Goal: Task Accomplishment & Management: Manage account settings

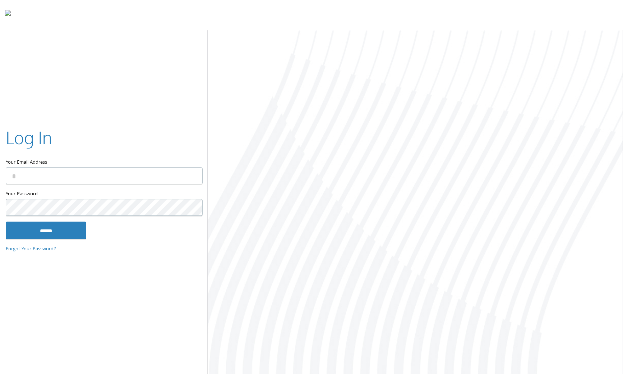
type input "**********"
click at [45, 230] on input "******" at bounding box center [46, 230] width 81 height 17
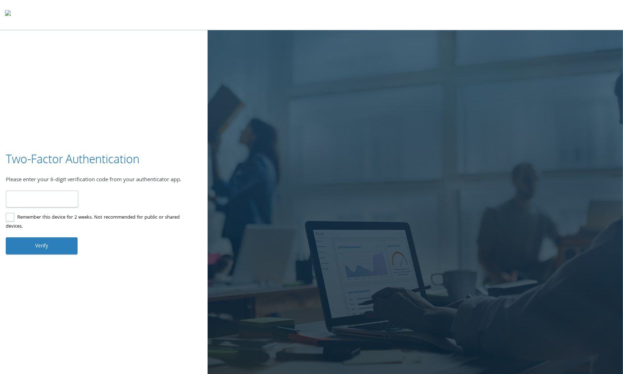
type input "******"
click at [44, 248] on button "Verify" at bounding box center [42, 245] width 72 height 17
